Goal: Task Accomplishment & Management: Manage account settings

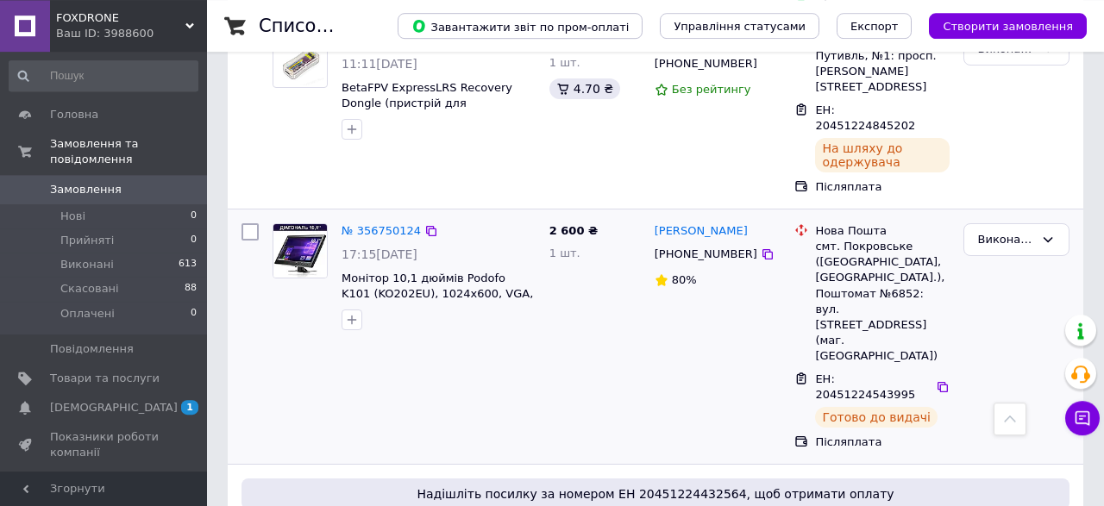
scroll to position [538, 0]
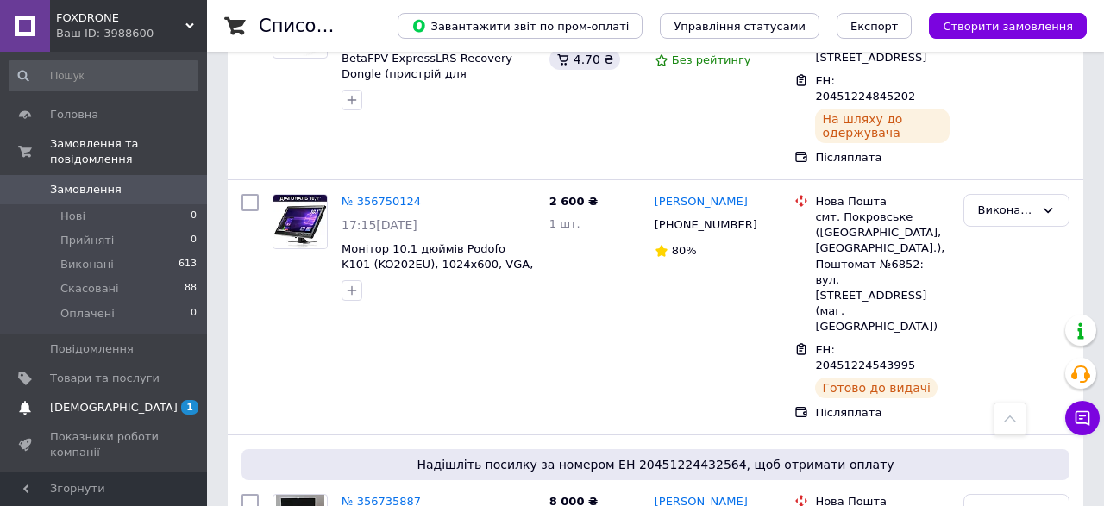
click at [108, 400] on span "[DEMOGRAPHIC_DATA]" at bounding box center [114, 408] width 128 height 16
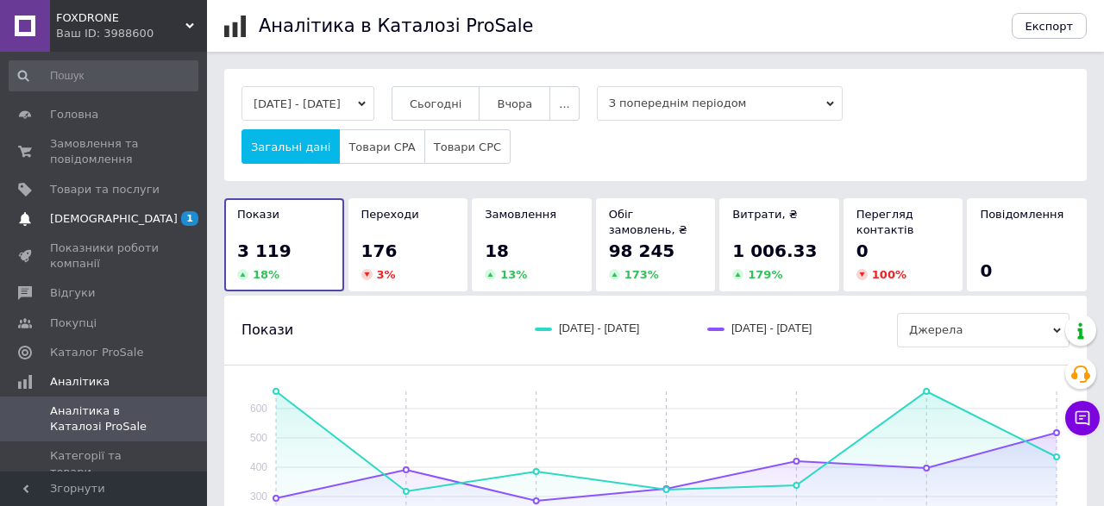
click at [88, 218] on span "[DEMOGRAPHIC_DATA]" at bounding box center [114, 219] width 128 height 16
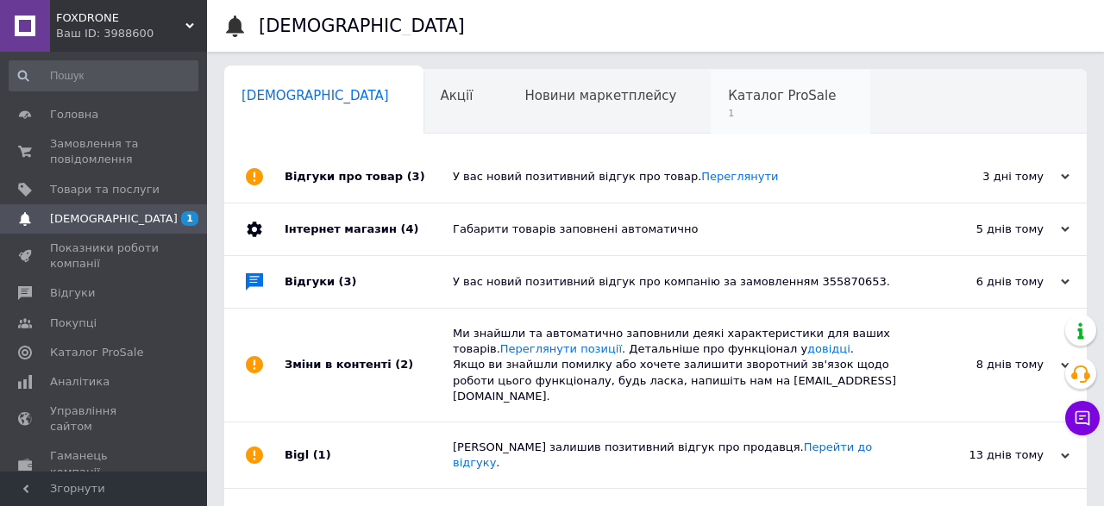
click at [728, 108] on span "1" at bounding box center [782, 113] width 108 height 13
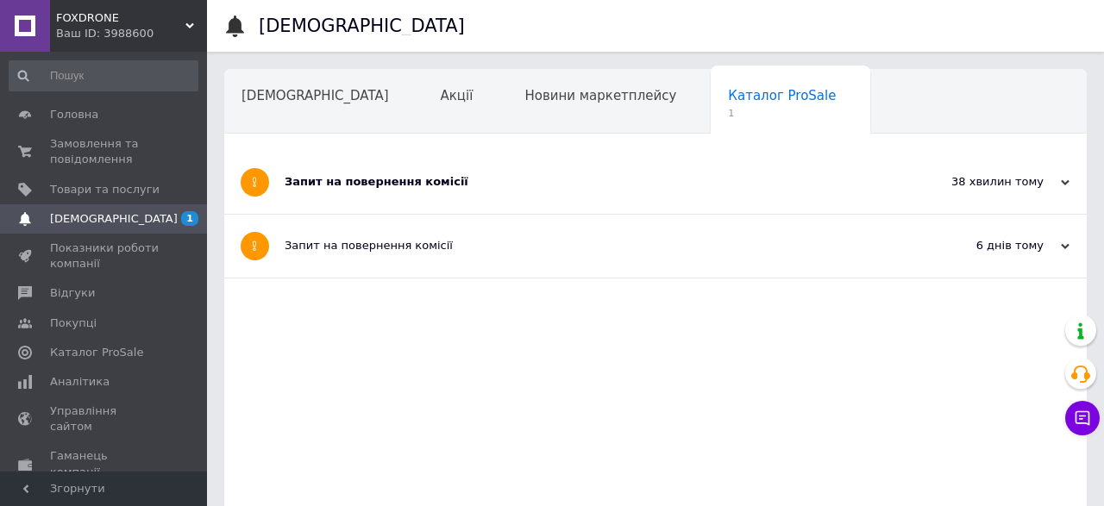
click at [408, 179] on div "Запит на повернення комісії" at bounding box center [591, 182] width 613 height 16
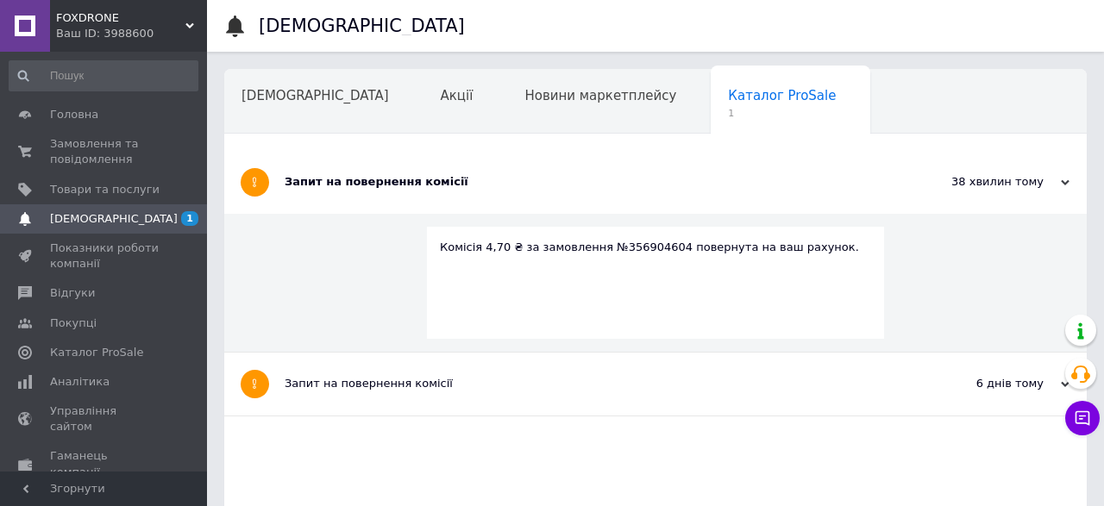
click at [72, 217] on span "[DEMOGRAPHIC_DATA]" at bounding box center [114, 219] width 128 height 16
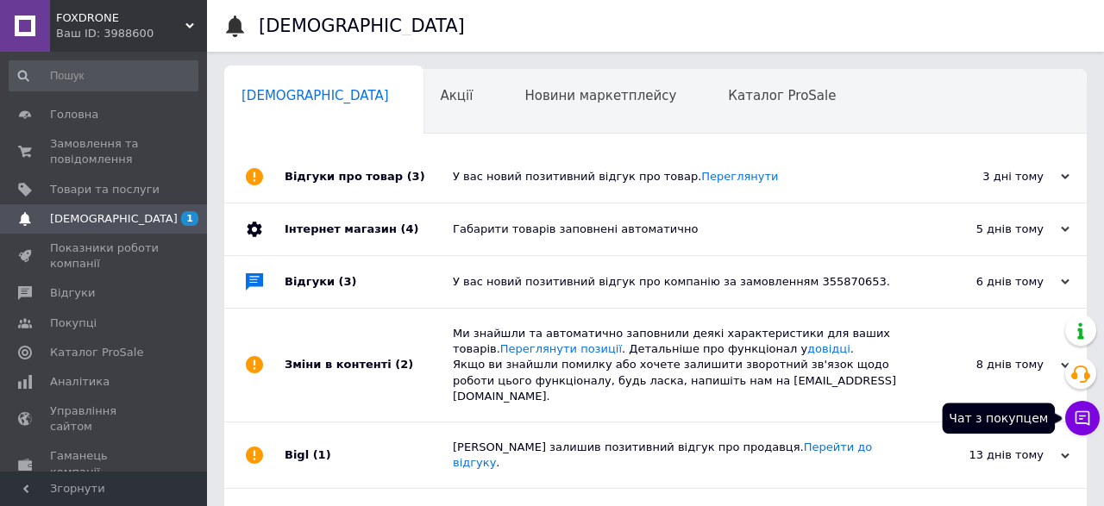
click at [1081, 423] on icon at bounding box center [1082, 418] width 17 height 17
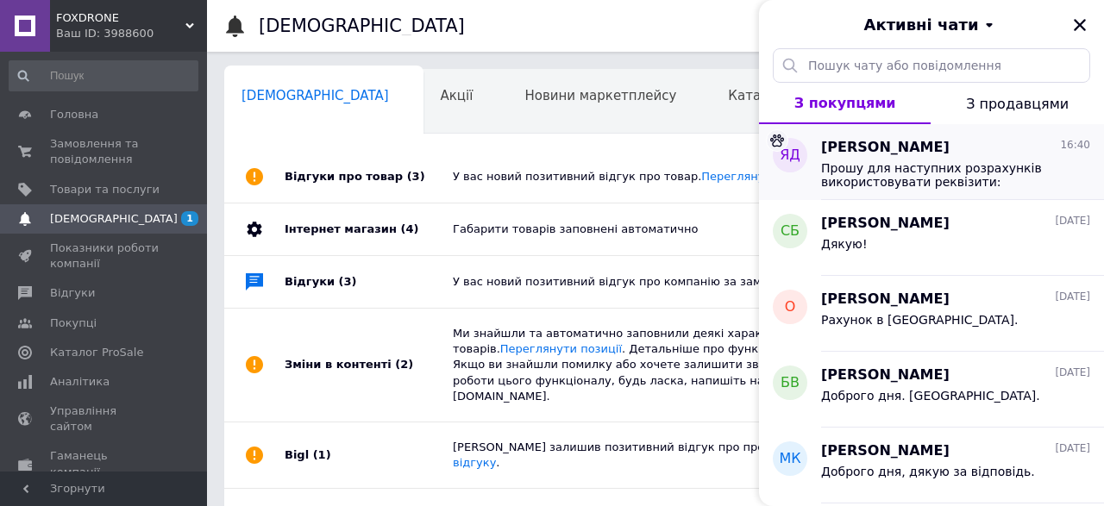
click at [928, 168] on span "Прошу для наступних розрахунків використовувати реквізити: Отримувач: [PERSON_N…" at bounding box center [943, 175] width 245 height 28
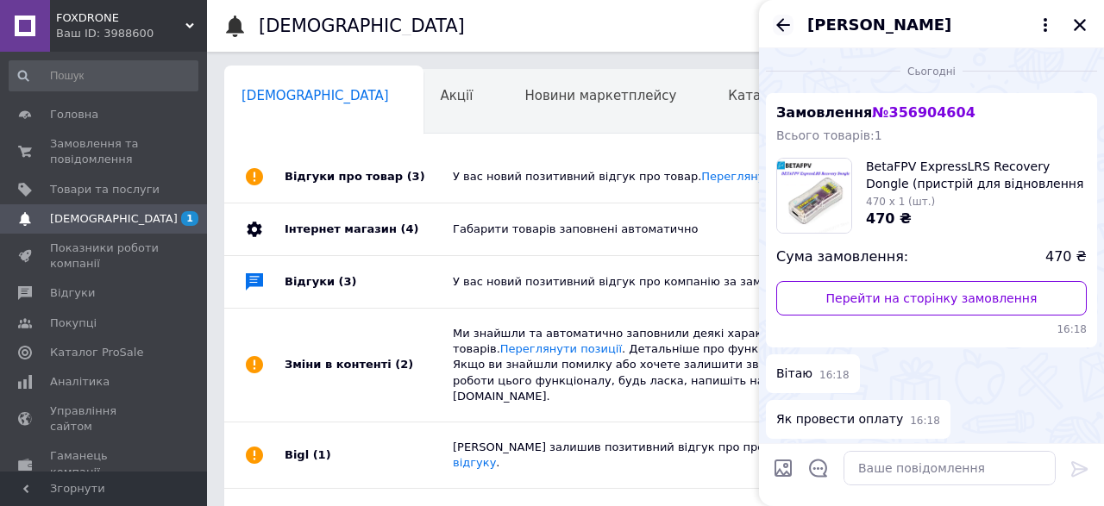
click at [783, 28] on icon "Назад" at bounding box center [783, 25] width 21 height 21
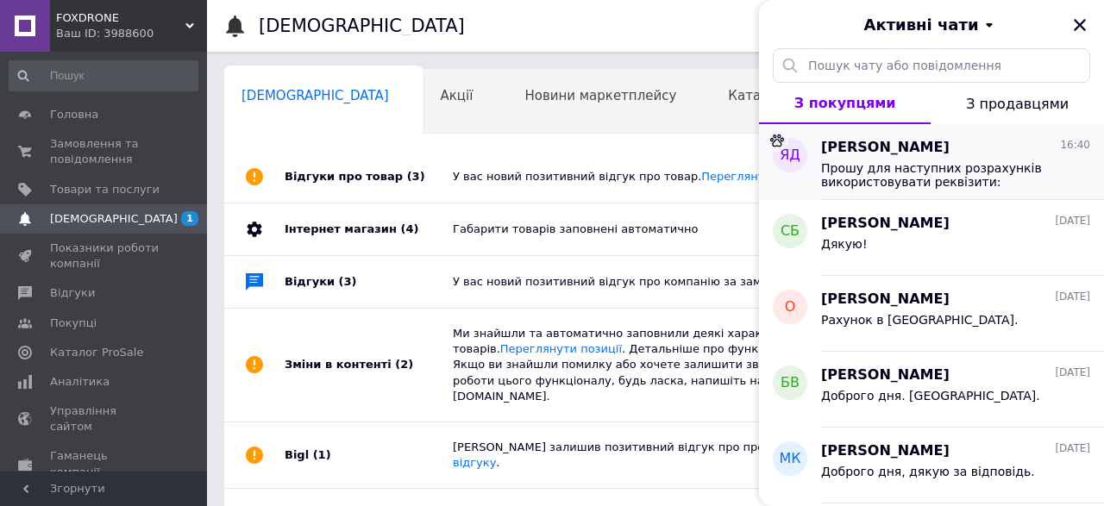
click at [917, 147] on span "[PERSON_NAME]" at bounding box center [885, 148] width 129 height 20
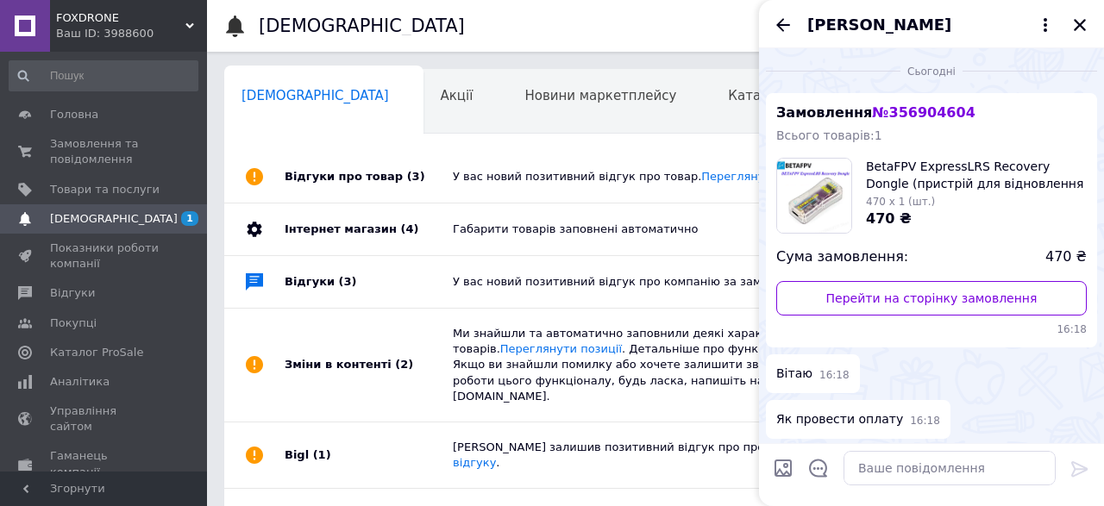
scroll to position [214, 0]
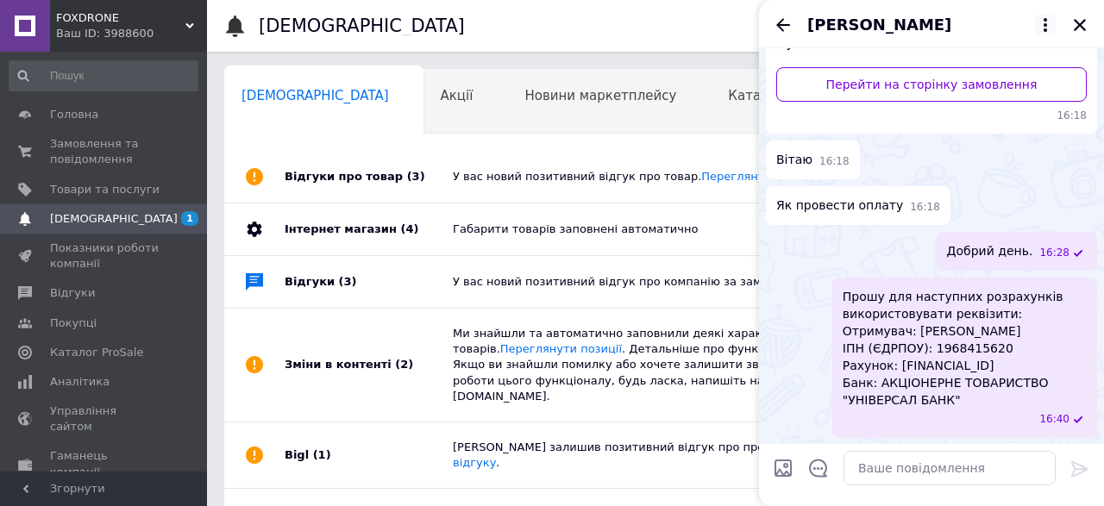
click at [1047, 23] on icon at bounding box center [1045, 25] width 21 height 21
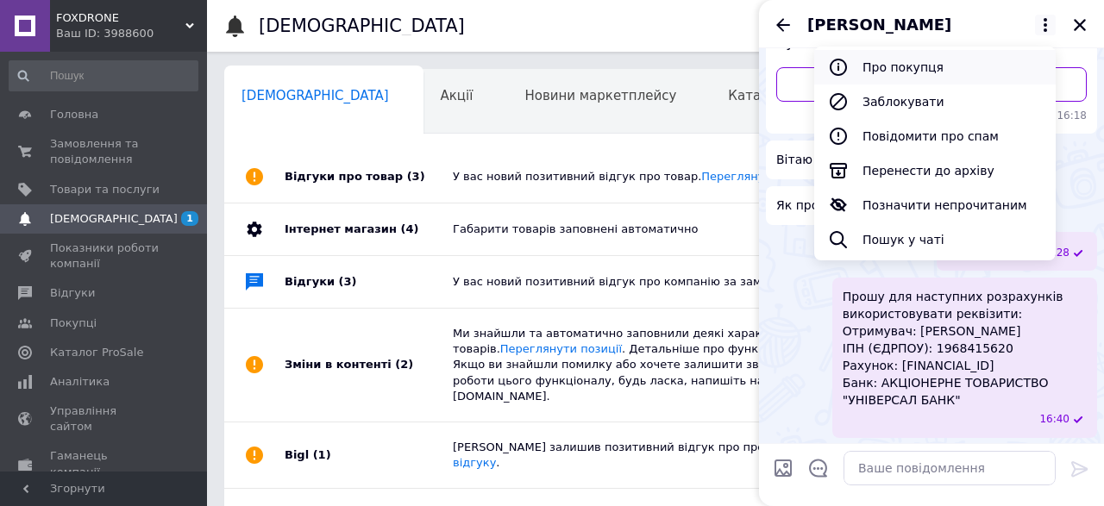
click at [896, 73] on button "Про покупця" at bounding box center [936, 67] width 242 height 35
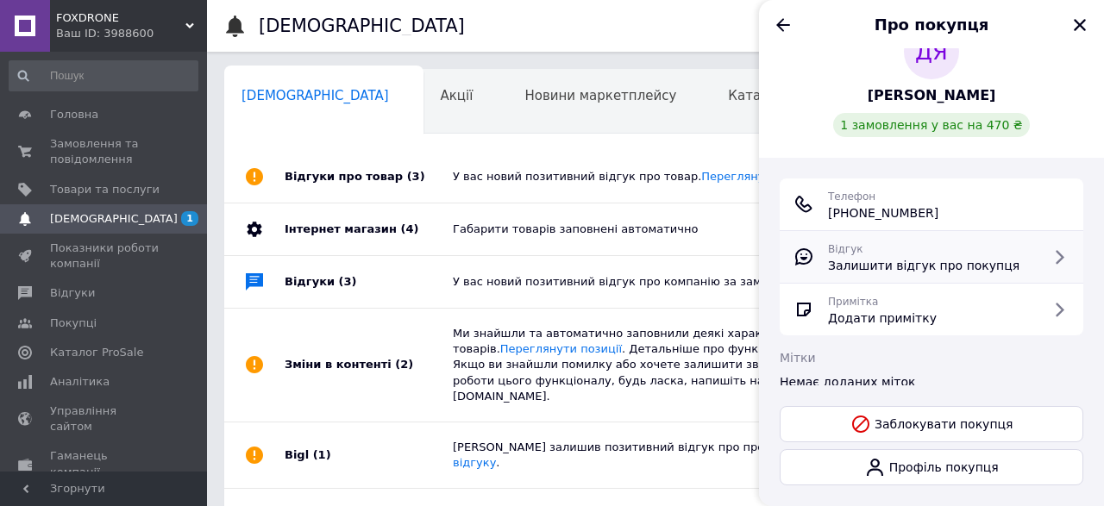
scroll to position [68, 0]
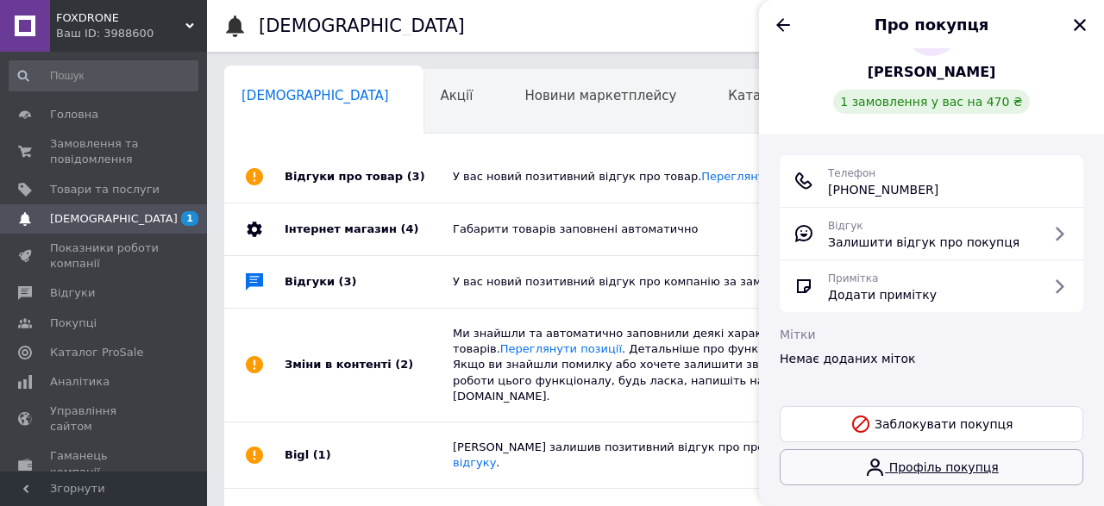
click at [956, 464] on link "Профіль покупця" at bounding box center [932, 468] width 304 height 36
click at [1087, 21] on icon "Закрити" at bounding box center [1081, 25] width 16 height 16
